Goal: Use online tool/utility: Utilize a website feature to perform a specific function

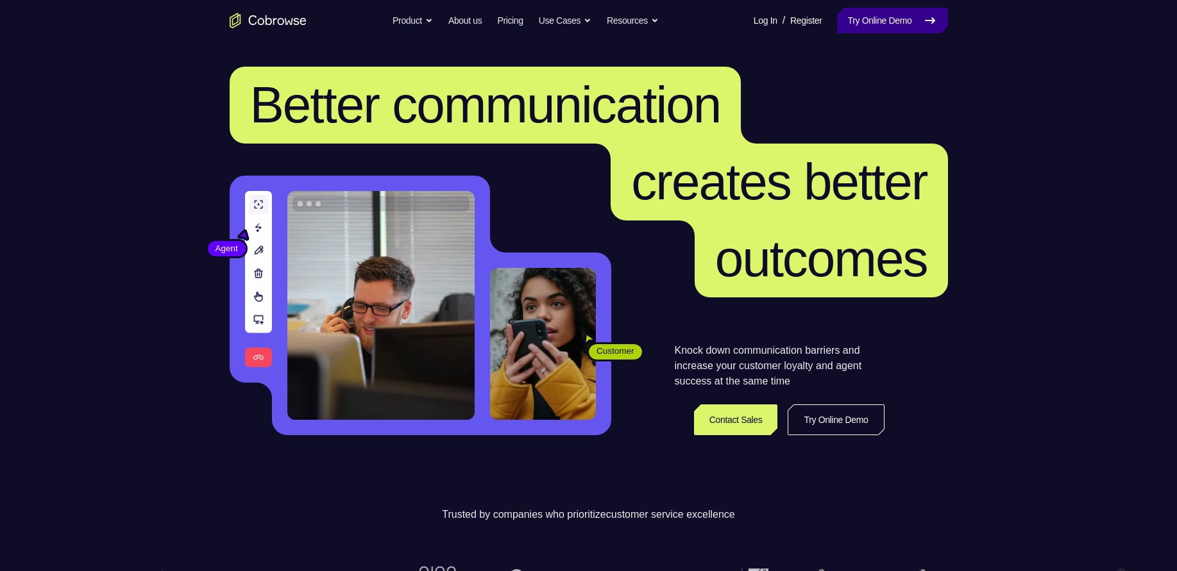
click at [882, 15] on link "Try Online Demo" at bounding box center [892, 21] width 110 height 26
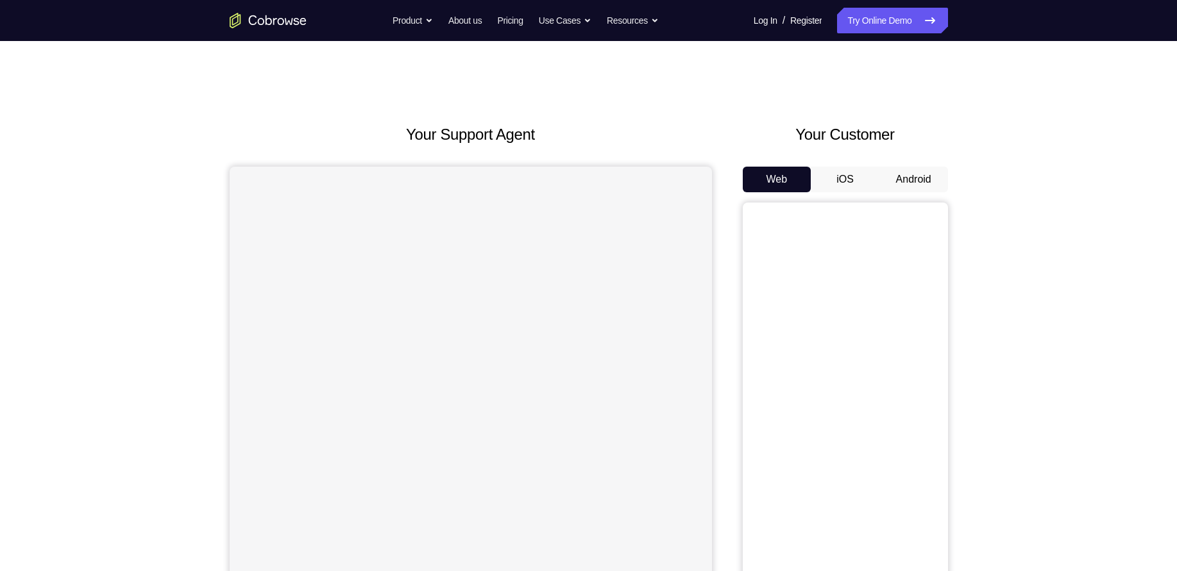
drag, startPoint x: 907, startPoint y: 157, endPoint x: 907, endPoint y: 176, distance: 19.2
click at [907, 176] on div "Your Customer Web iOS Android" at bounding box center [845, 360] width 205 height 474
click at [907, 176] on button "Android" at bounding box center [913, 180] width 69 height 26
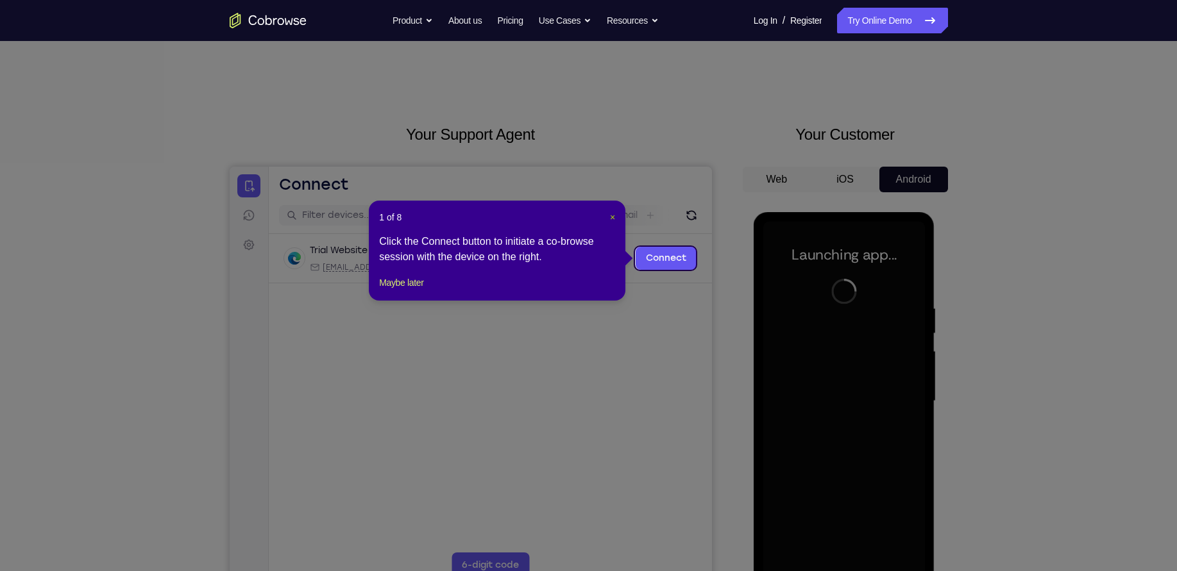
click at [612, 221] on span "×" at bounding box center [612, 217] width 5 height 10
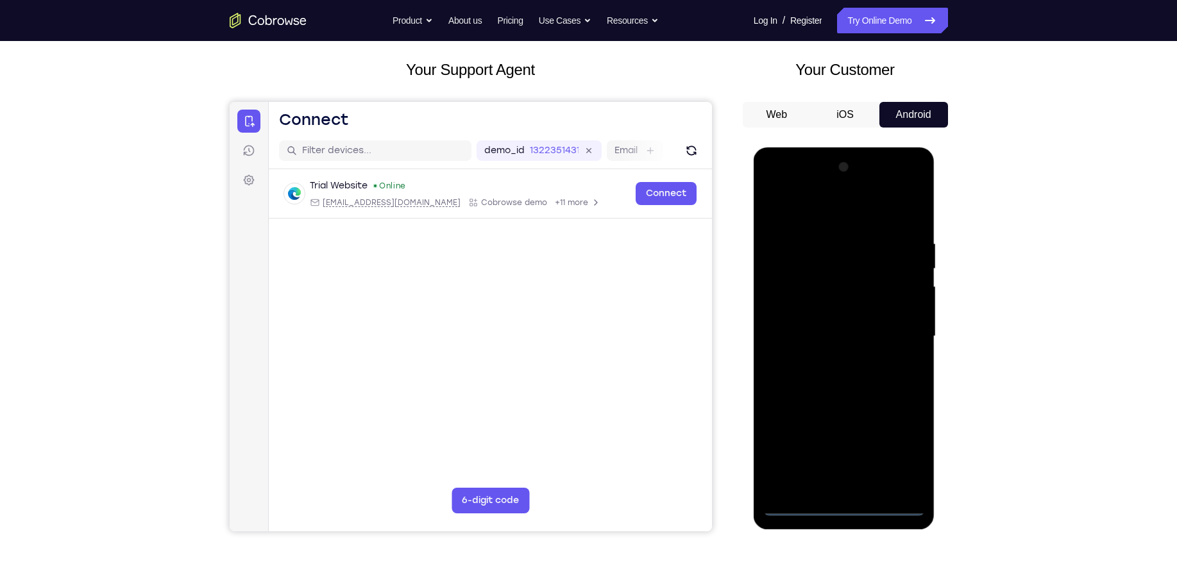
scroll to position [67, 0]
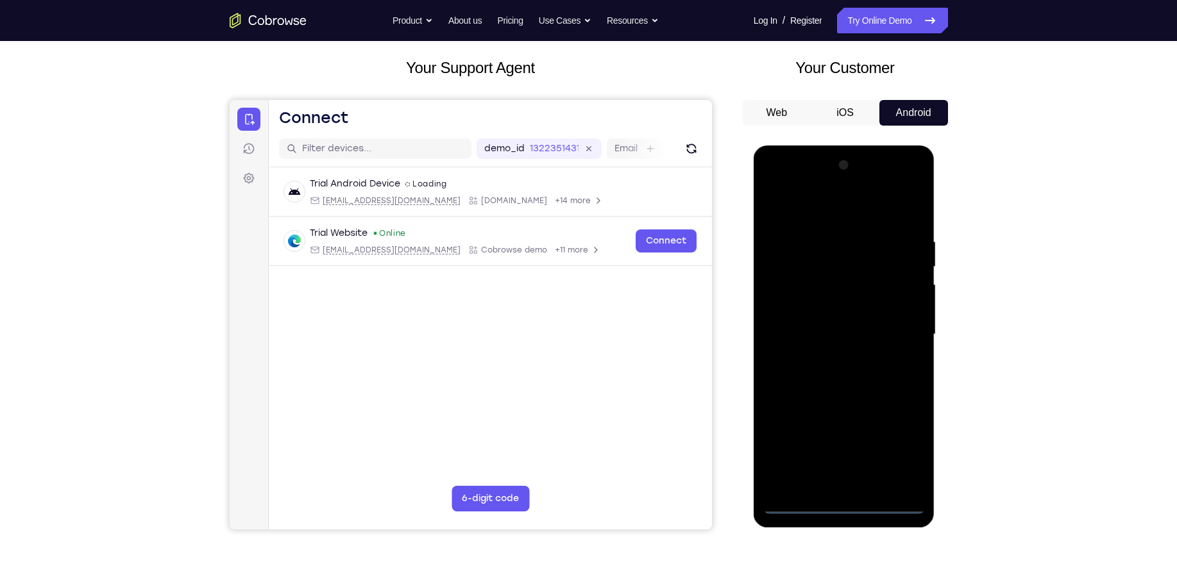
click at [842, 501] on div at bounding box center [844, 334] width 162 height 359
click at [901, 450] on div at bounding box center [844, 334] width 162 height 359
click at [827, 207] on div at bounding box center [844, 334] width 162 height 359
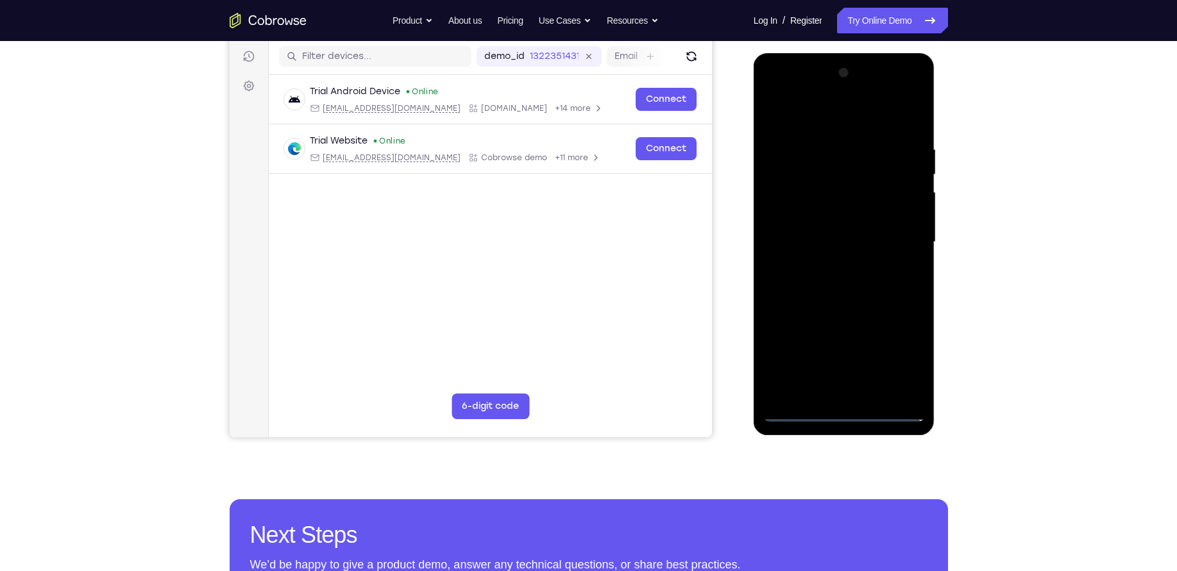
scroll to position [158, 0]
click at [891, 236] on div at bounding box center [844, 242] width 162 height 359
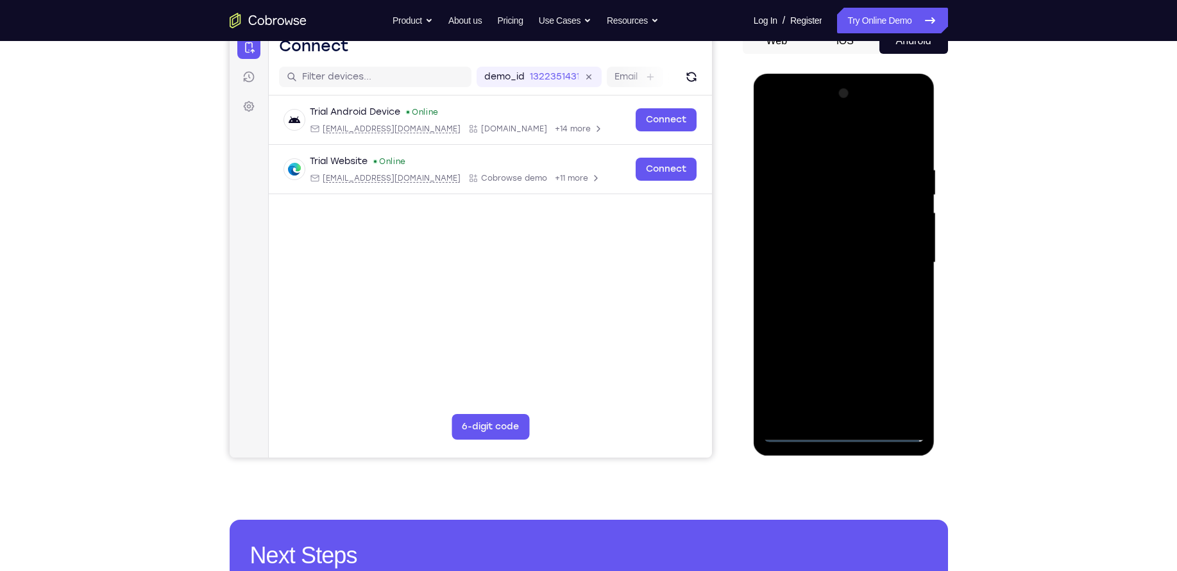
scroll to position [138, 0]
click at [833, 288] on div at bounding box center [844, 263] width 162 height 359
click at [822, 254] on div at bounding box center [844, 263] width 162 height 359
click at [829, 234] on div at bounding box center [844, 263] width 162 height 359
click at [831, 259] on div at bounding box center [844, 263] width 162 height 359
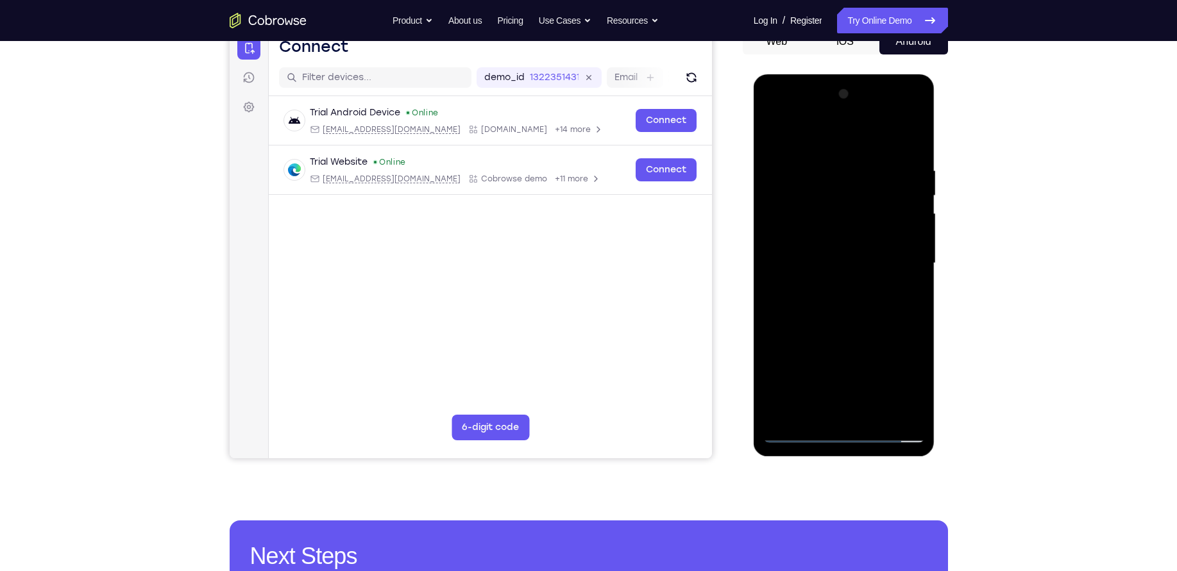
click at [822, 281] on div at bounding box center [844, 263] width 162 height 359
click at [863, 303] on div at bounding box center [844, 263] width 162 height 359
click at [862, 259] on div at bounding box center [844, 263] width 162 height 359
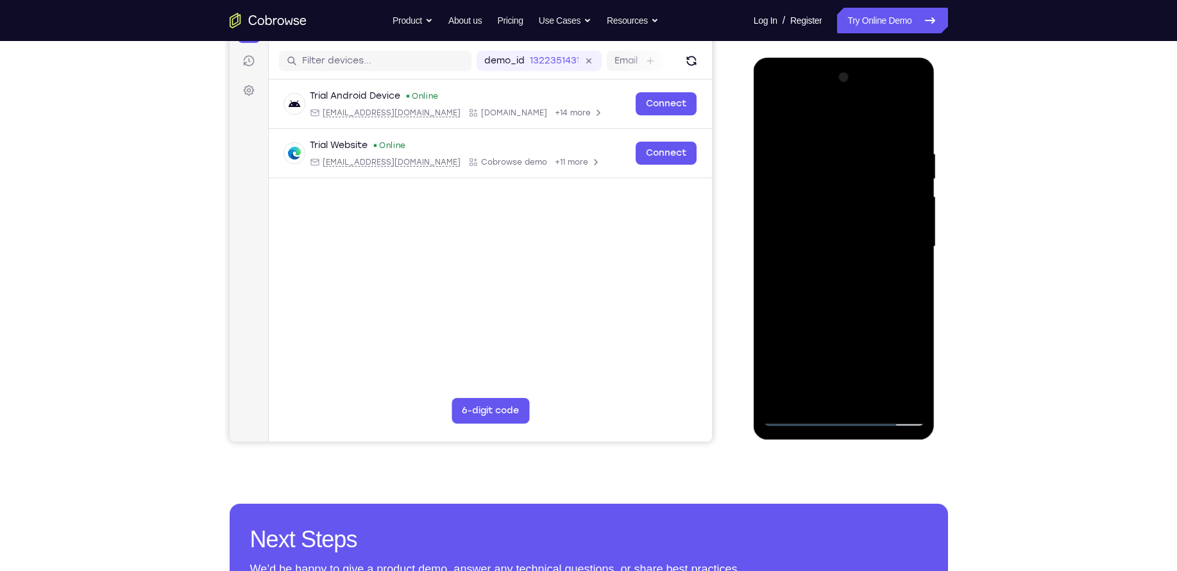
scroll to position [158, 0]
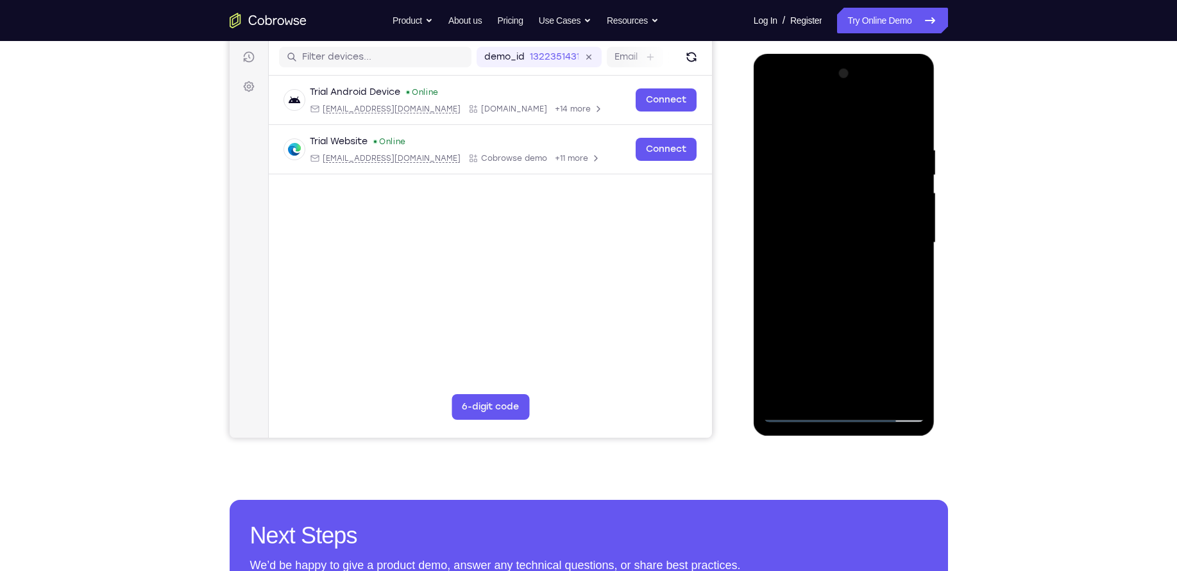
click at [864, 299] on div at bounding box center [844, 242] width 162 height 359
click at [915, 298] on div at bounding box center [844, 242] width 162 height 359
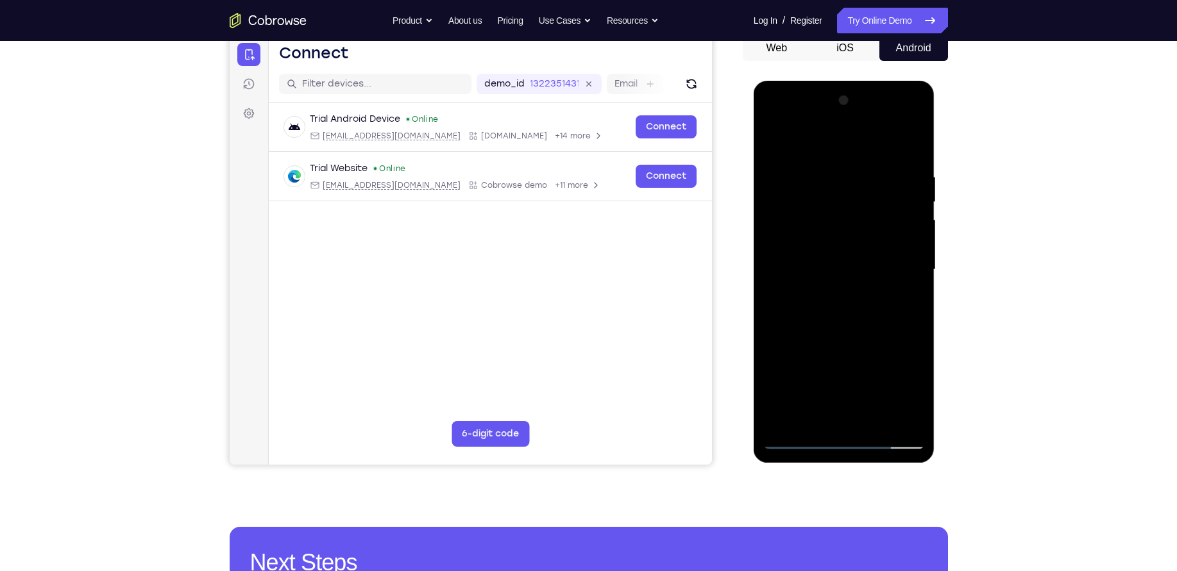
scroll to position [128, 0]
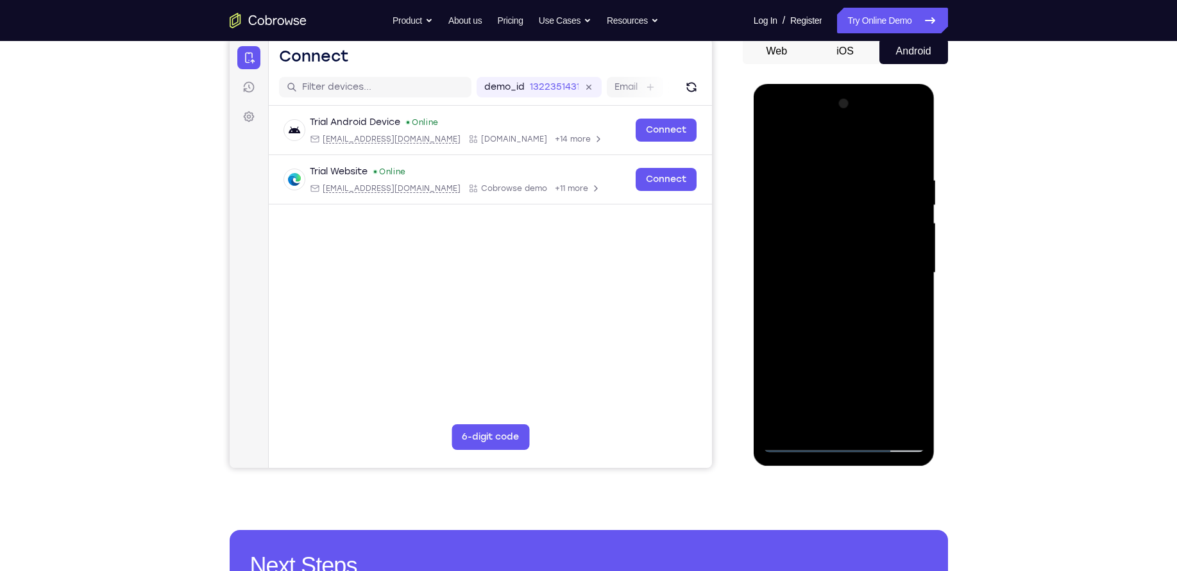
click at [835, 165] on div at bounding box center [844, 273] width 162 height 359
drag, startPoint x: 833, startPoint y: 155, endPoint x: 835, endPoint y: 99, distance: 55.2
click at [835, 99] on div at bounding box center [844, 273] width 162 height 359
click at [913, 246] on div at bounding box center [844, 273] width 162 height 359
click at [912, 245] on div at bounding box center [844, 273] width 162 height 359
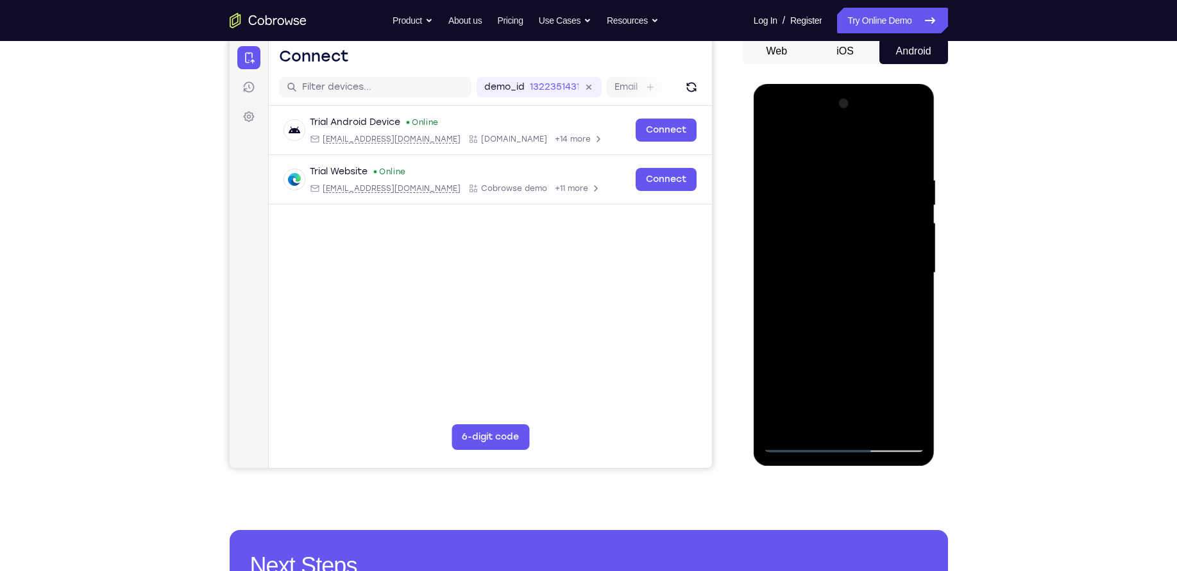
click at [912, 245] on div at bounding box center [844, 273] width 162 height 359
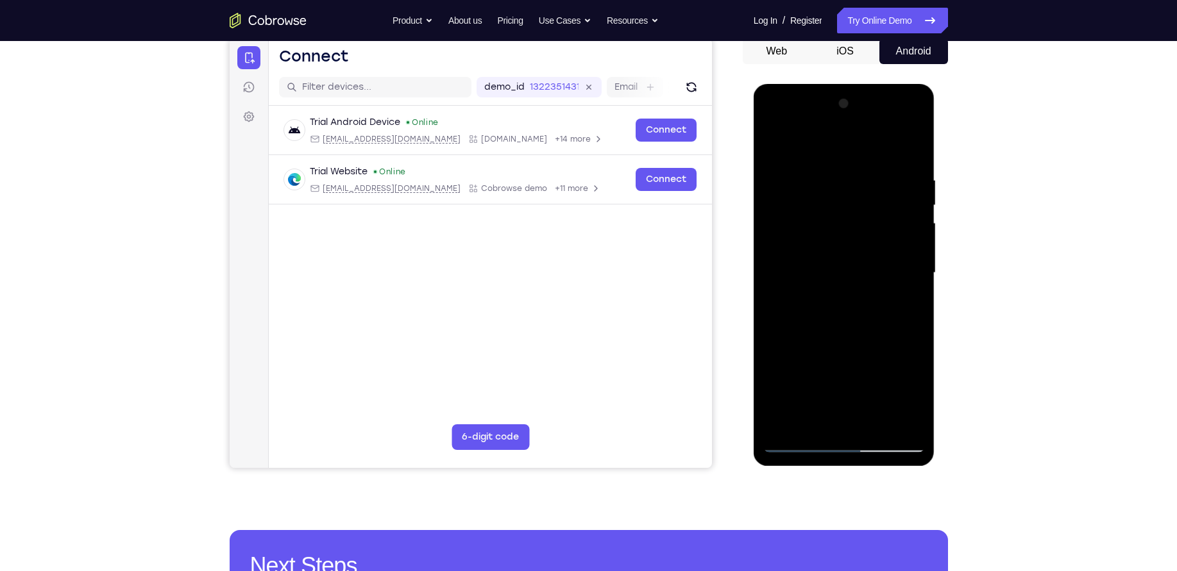
click at [912, 245] on div at bounding box center [844, 273] width 162 height 359
click at [777, 258] on div at bounding box center [844, 273] width 162 height 359
click at [910, 235] on div at bounding box center [844, 273] width 162 height 359
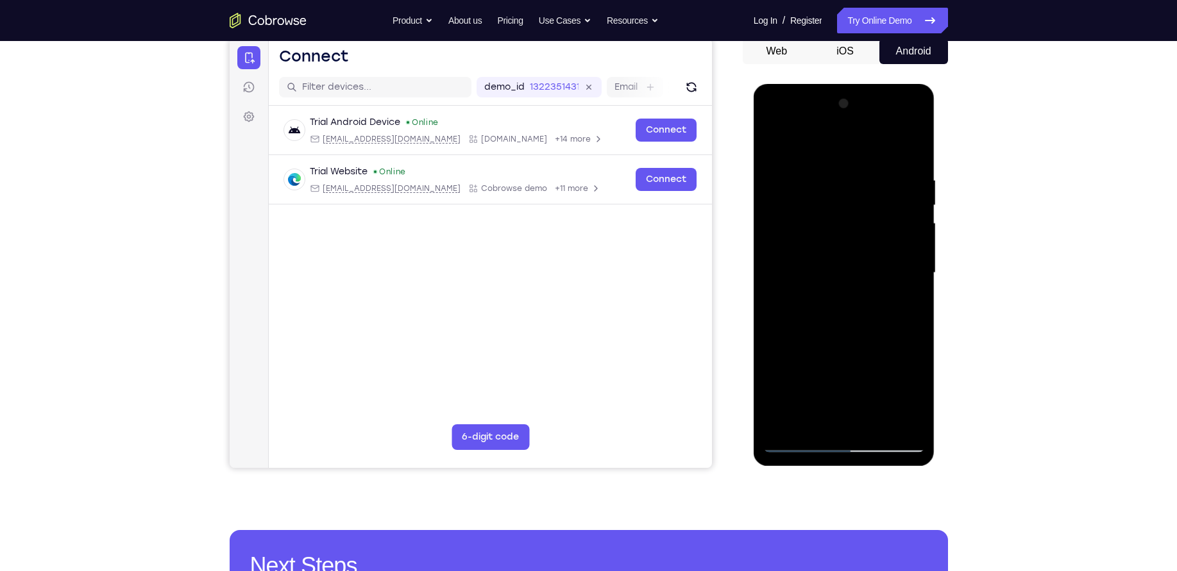
click at [910, 235] on div at bounding box center [844, 273] width 162 height 359
click at [916, 234] on div at bounding box center [844, 273] width 162 height 359
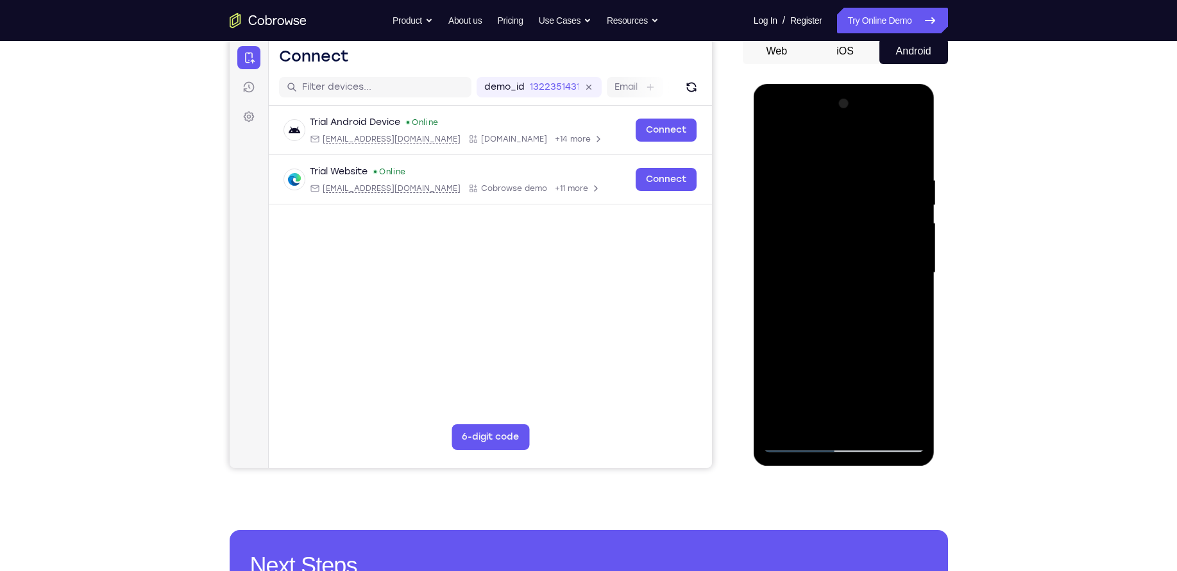
click at [916, 234] on div at bounding box center [844, 273] width 162 height 359
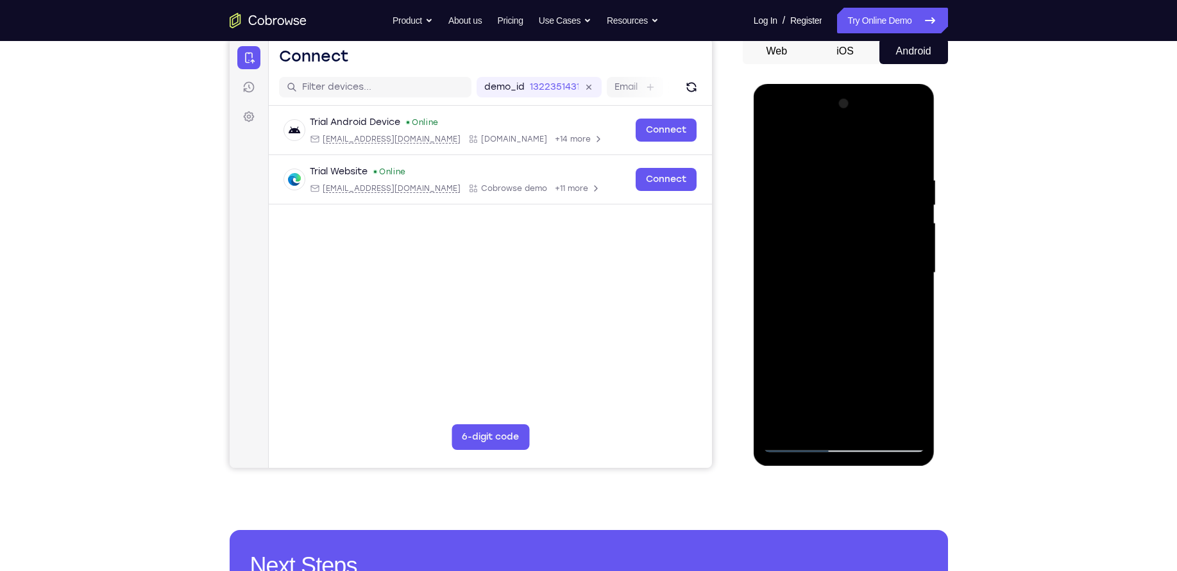
click at [916, 234] on div at bounding box center [844, 273] width 162 height 359
click at [908, 260] on div at bounding box center [844, 273] width 162 height 359
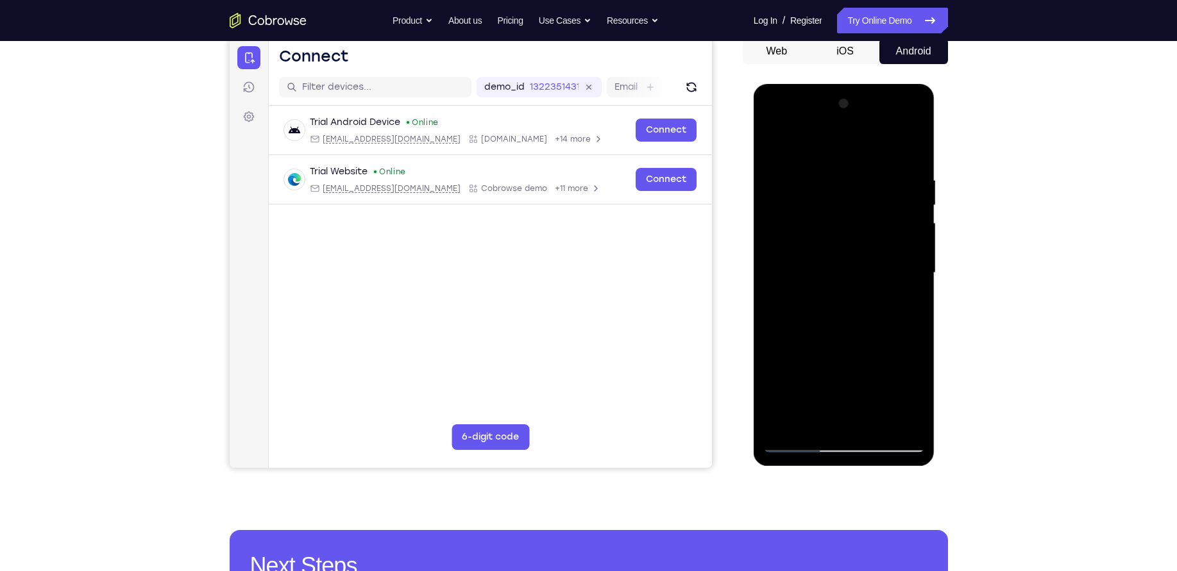
click at [908, 260] on div at bounding box center [844, 273] width 162 height 359
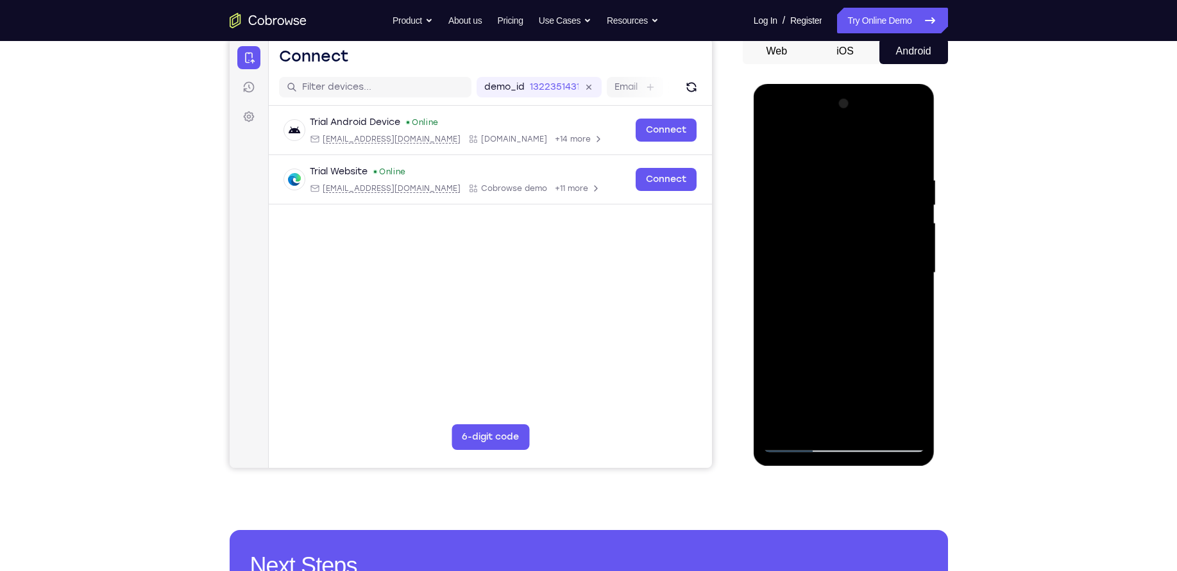
click at [908, 260] on div at bounding box center [844, 273] width 162 height 359
drag, startPoint x: 907, startPoint y: 176, endPoint x: 759, endPoint y: 198, distance: 150.5
click at [759, 198] on div at bounding box center [844, 275] width 181 height 382
click at [914, 207] on div at bounding box center [844, 273] width 162 height 359
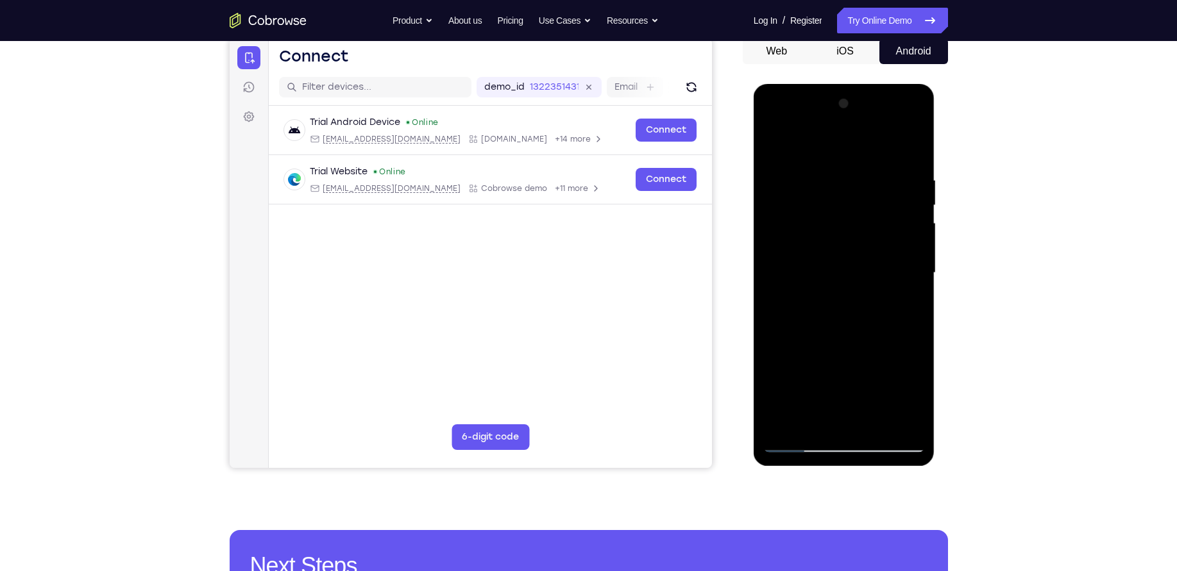
click at [913, 206] on div at bounding box center [844, 273] width 162 height 359
click at [911, 221] on div at bounding box center [844, 273] width 162 height 359
click at [906, 149] on div at bounding box center [844, 273] width 162 height 359
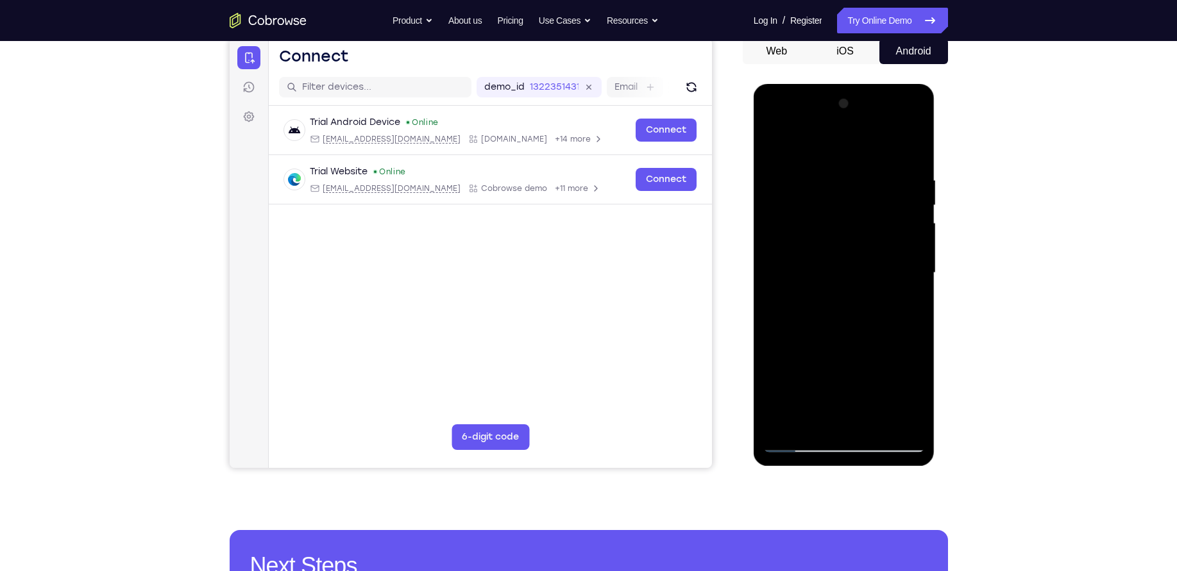
drag, startPoint x: 871, startPoint y: 320, endPoint x: 860, endPoint y: 160, distance: 160.7
click at [860, 160] on div at bounding box center [844, 273] width 162 height 359
drag, startPoint x: 874, startPoint y: 363, endPoint x: 880, endPoint y: 160, distance: 203.4
click at [880, 160] on div at bounding box center [844, 273] width 162 height 359
click at [907, 425] on div at bounding box center [844, 273] width 162 height 359
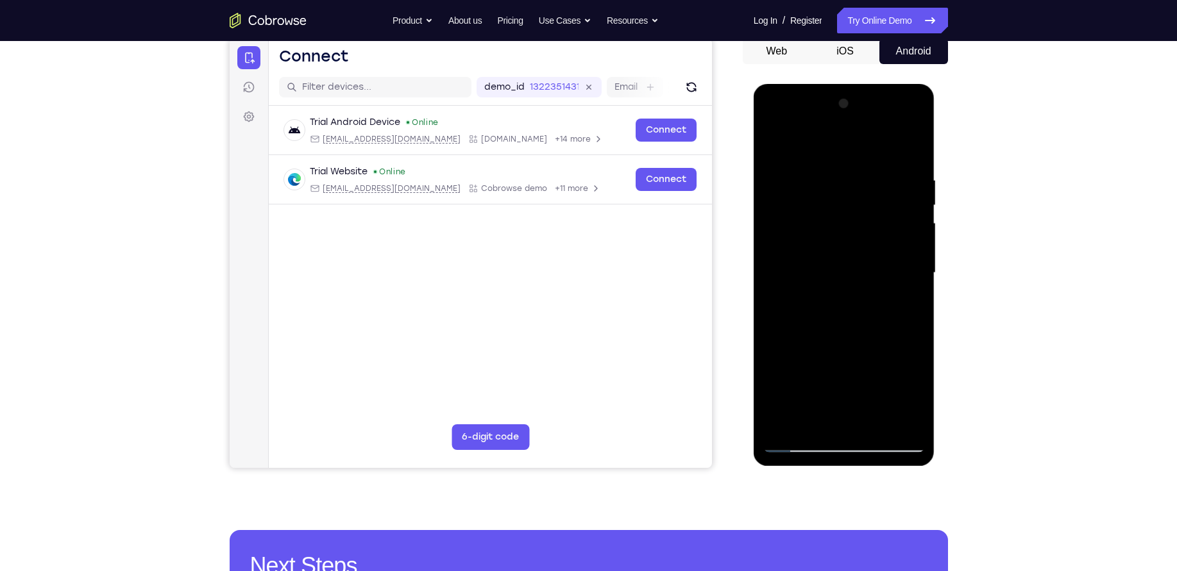
drag, startPoint x: 872, startPoint y: 256, endPoint x: 865, endPoint y: 464, distance: 207.9
click at [865, 464] on div at bounding box center [844, 275] width 181 height 382
drag, startPoint x: 861, startPoint y: 187, endPoint x: 852, endPoint y: 431, distance: 244.5
click at [852, 431] on div at bounding box center [844, 273] width 162 height 359
click at [781, 236] on div at bounding box center [844, 273] width 162 height 359
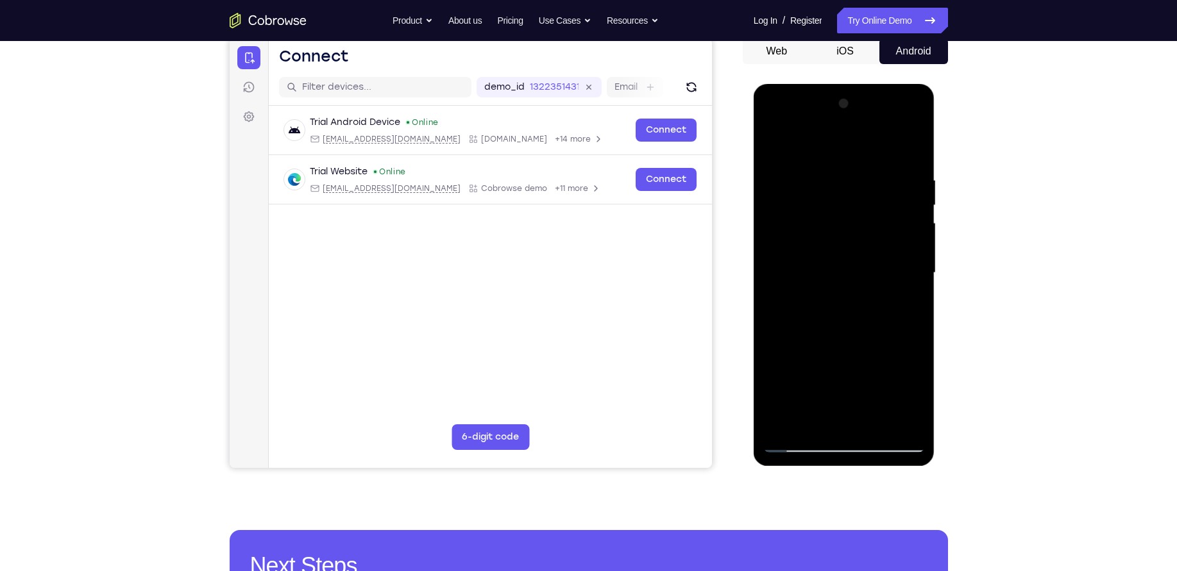
click at [781, 236] on div at bounding box center [844, 273] width 162 height 359
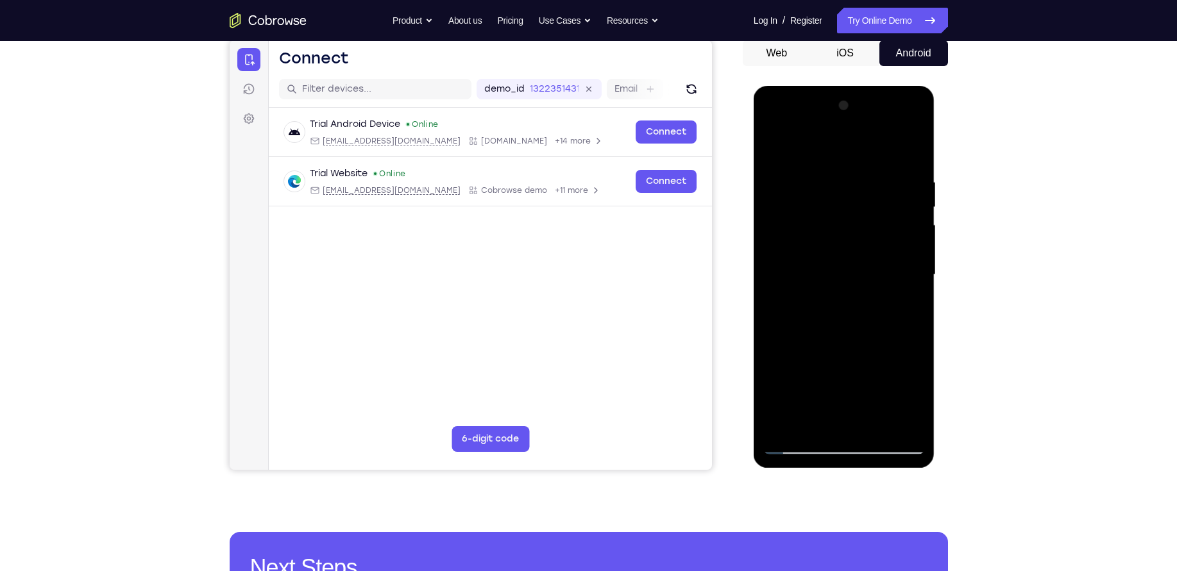
click at [773, 236] on div at bounding box center [844, 275] width 162 height 359
click at [779, 235] on div at bounding box center [844, 275] width 162 height 359
click at [811, 236] on div at bounding box center [844, 275] width 162 height 359
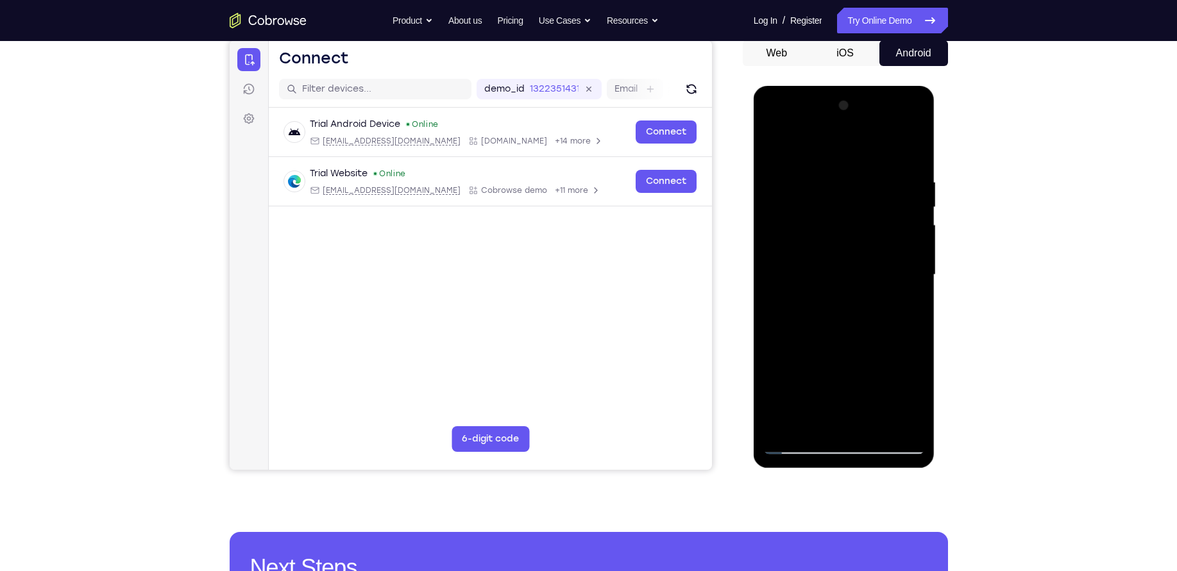
click at [811, 236] on div at bounding box center [844, 275] width 162 height 359
click at [800, 449] on div at bounding box center [844, 275] width 162 height 359
click at [794, 448] on div at bounding box center [844, 275] width 162 height 359
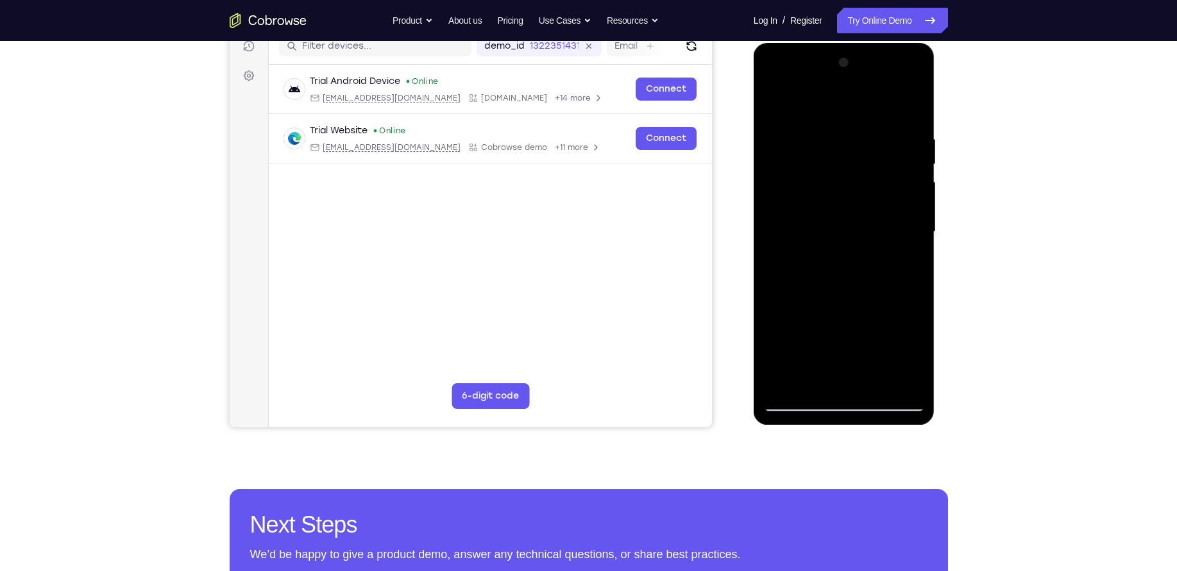
scroll to position [170, 0]
click at [787, 387] on div at bounding box center [844, 231] width 162 height 359
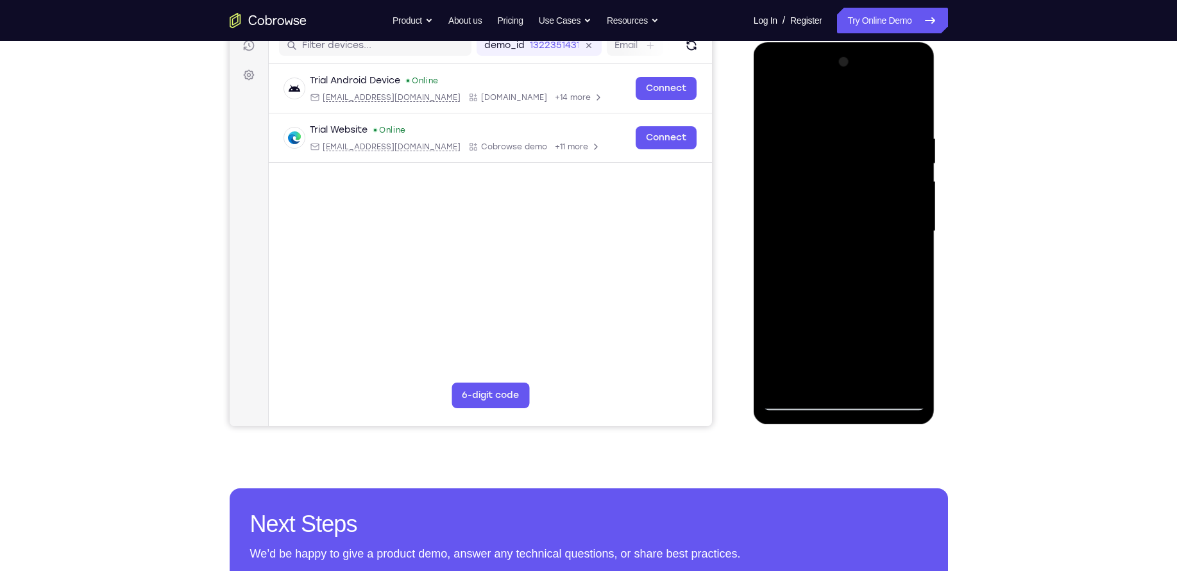
click at [787, 387] on div at bounding box center [844, 231] width 162 height 359
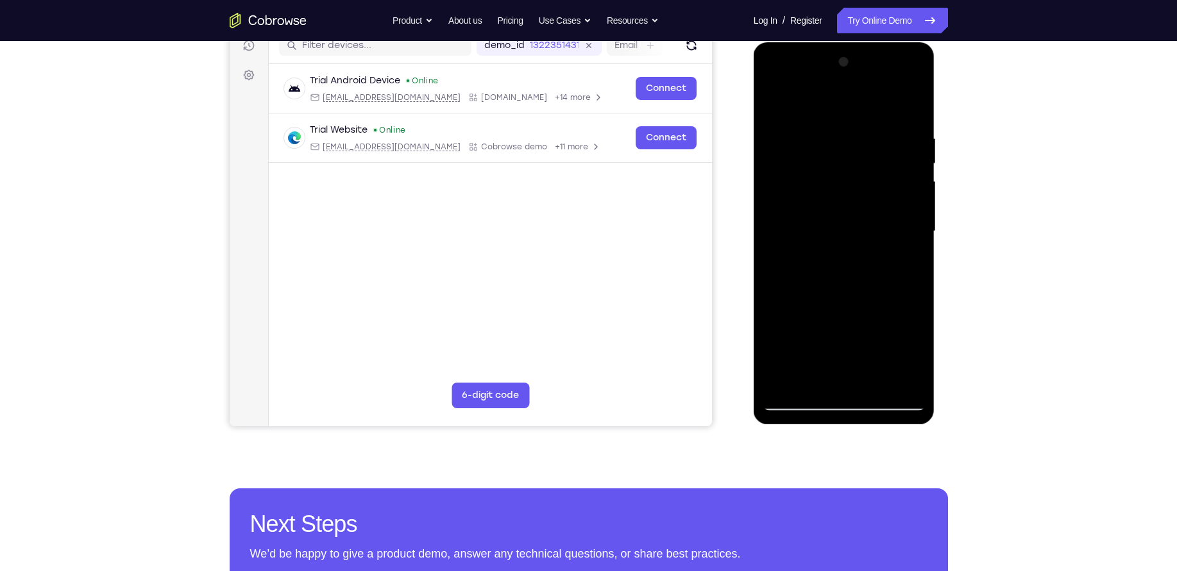
click at [797, 400] on div at bounding box center [844, 231] width 162 height 359
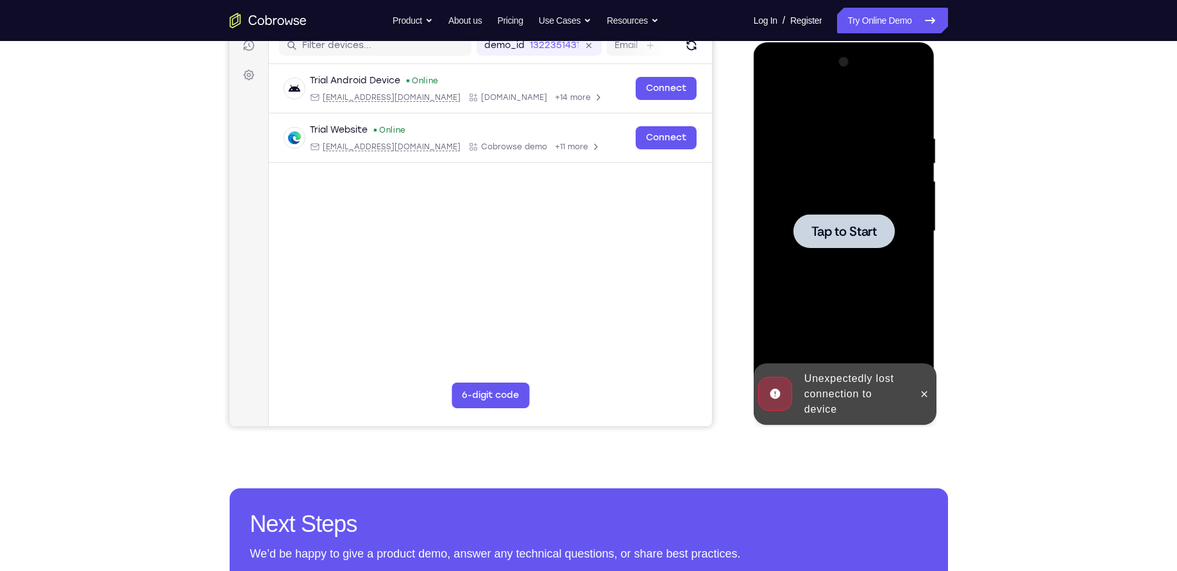
click at [797, 42] on div "Tap to Start" at bounding box center [844, 42] width 181 height 0
click at [797, 400] on div "Online web based iOS Simulators and Android Emulators. Run iPhone, iPad, Mobile…" at bounding box center [845, 234] width 183 height 385
